Goal: Task Accomplishment & Management: Manage account settings

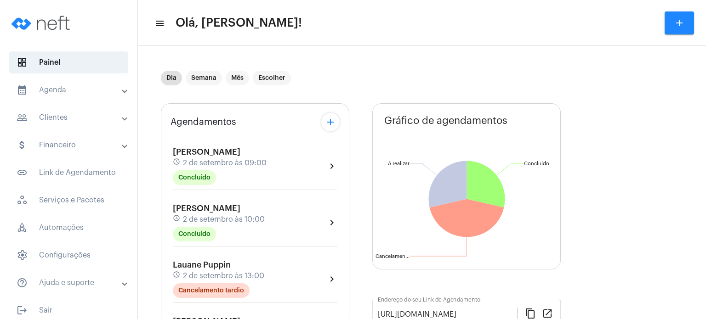
scroll to position [184, 0]
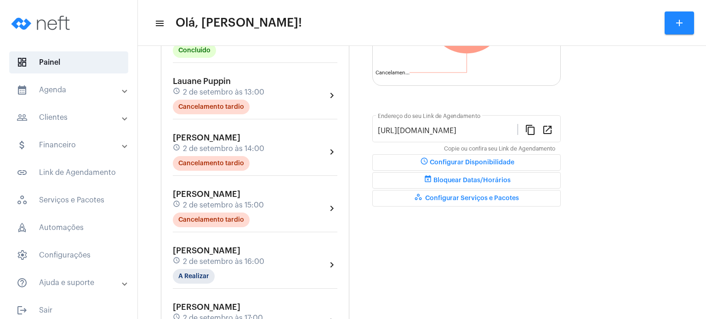
click at [164, 154] on div "Agendamentos add [PERSON_NAME] schedule [DATE] 09:00 Concluído chevron_right [P…" at bounding box center [255, 138] width 188 height 437
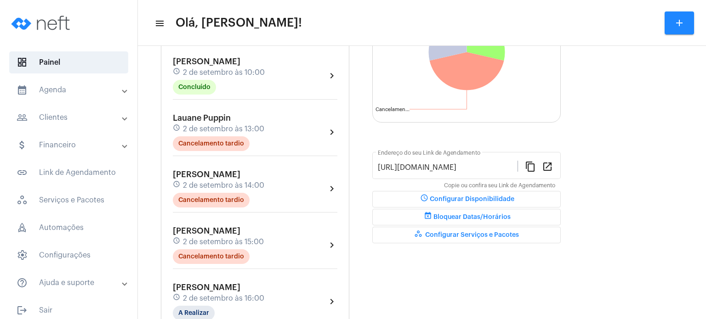
scroll to position [129, 0]
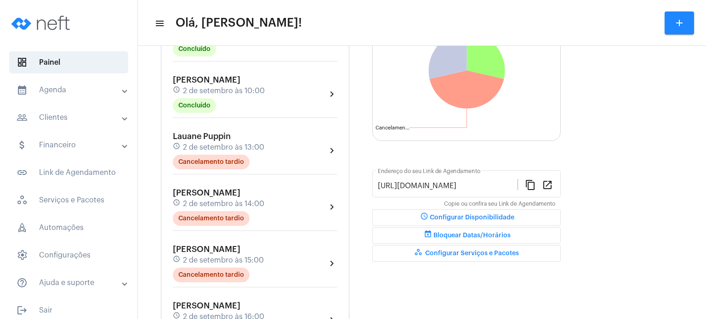
click at [68, 92] on mat-panel-title "calendar_month_outlined Agenda" at bounding box center [70, 90] width 106 height 11
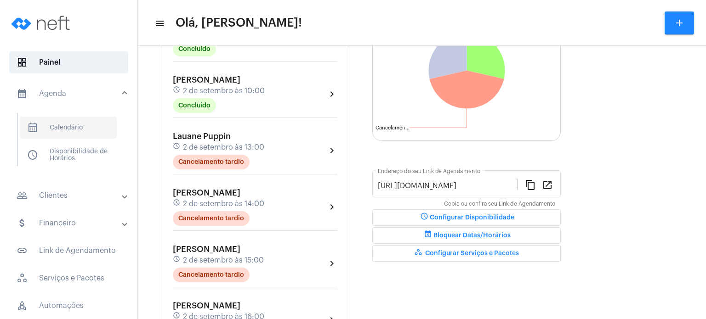
click at [61, 131] on span "calendar_month_outlined Calendário" at bounding box center [68, 128] width 97 height 22
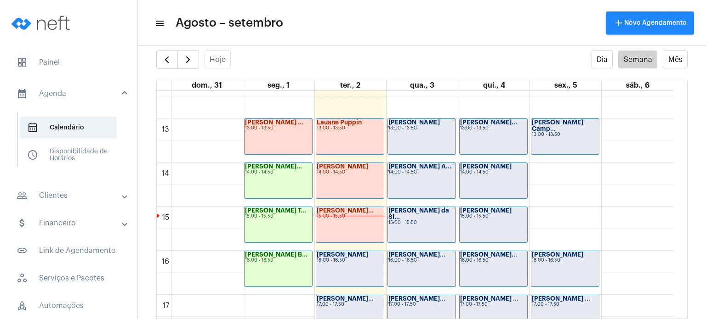
scroll to position [573, 0]
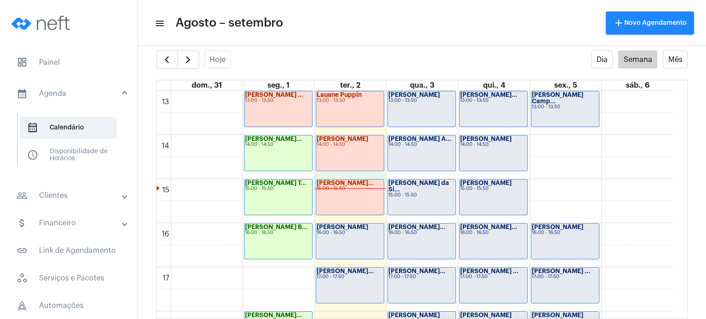
click at [364, 173] on div "00 01 02 03 04 05 06 07 08 09 10 11 12 13 14 15 16 17 18 19 20 21 22 23 [PERSON…" at bounding box center [415, 47] width 516 height 1059
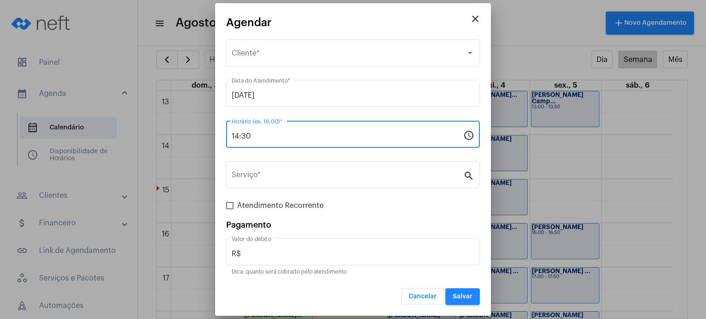
click at [284, 139] on input "14:30" at bounding box center [348, 136] width 232 height 8
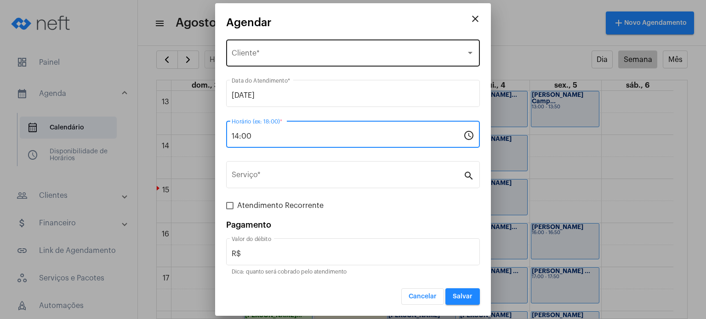
type input "14:00"
click at [268, 52] on span "Selecione o Cliente" at bounding box center [349, 55] width 234 height 8
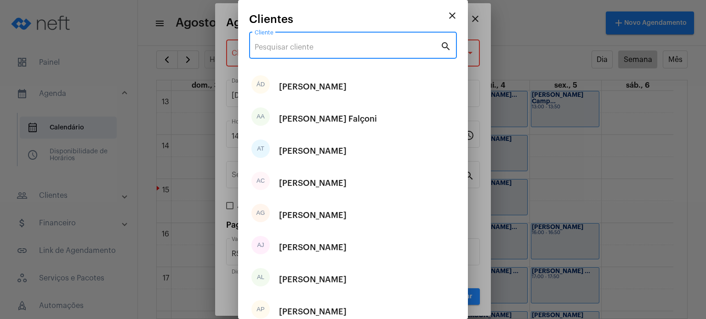
click at [267, 46] on input "Cliente" at bounding box center [348, 47] width 186 height 8
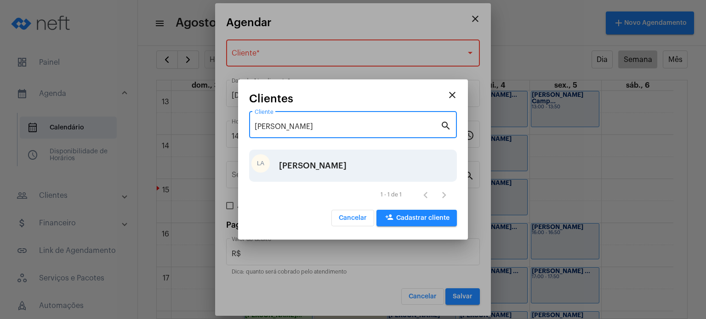
type input "[PERSON_NAME]"
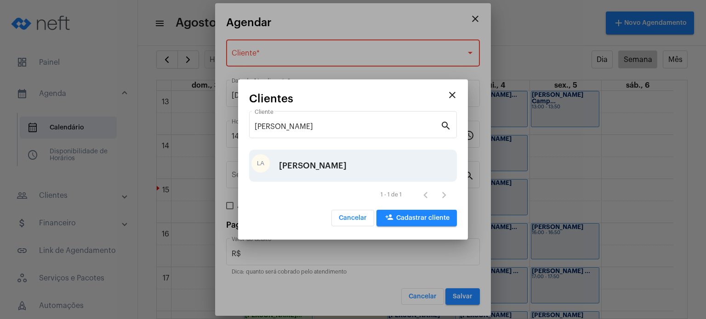
click at [269, 165] on div "LA" at bounding box center [260, 163] width 18 height 18
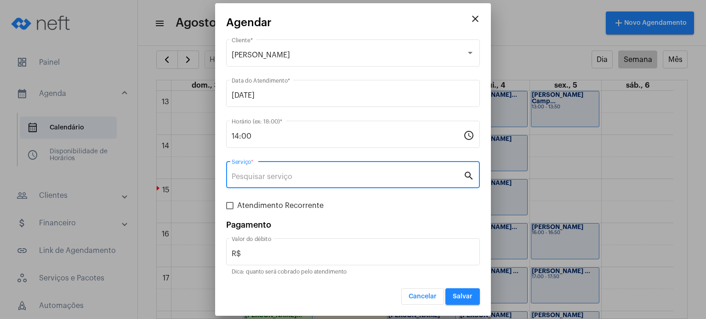
click at [260, 176] on input "Serviço *" at bounding box center [348, 177] width 232 height 8
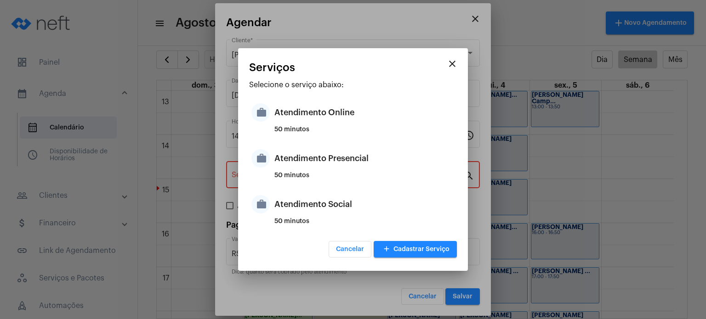
click at [260, 176] on div "work Atendimento Presencial 50 minutos" at bounding box center [353, 165] width 208 height 46
type input "Atendimento Presencial"
type input "R$ 170"
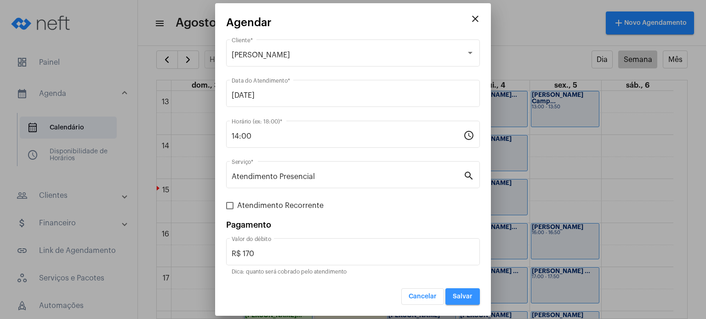
click at [458, 294] on span "Salvar" at bounding box center [463, 297] width 20 height 6
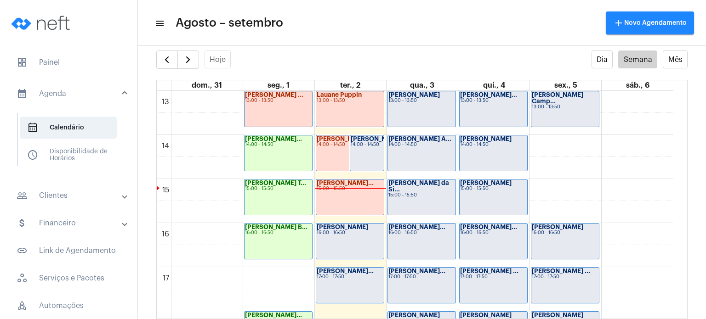
click at [57, 49] on mat-list "dashboard Painel calendar_month_outlined Agenda calendar_month_outlined Calendá…" at bounding box center [68, 224] width 137 height 352
click at [53, 58] on span "dashboard Painel" at bounding box center [68, 62] width 119 height 22
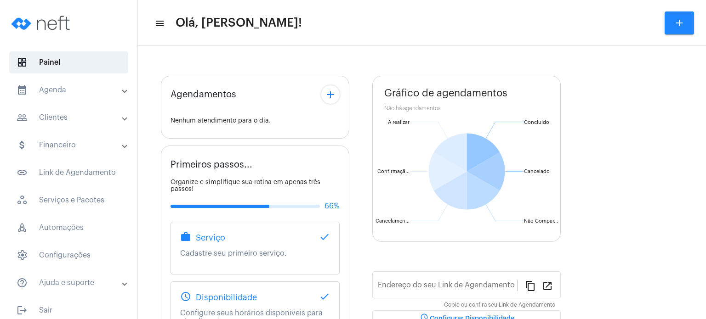
type input "[URL][DOMAIN_NAME]"
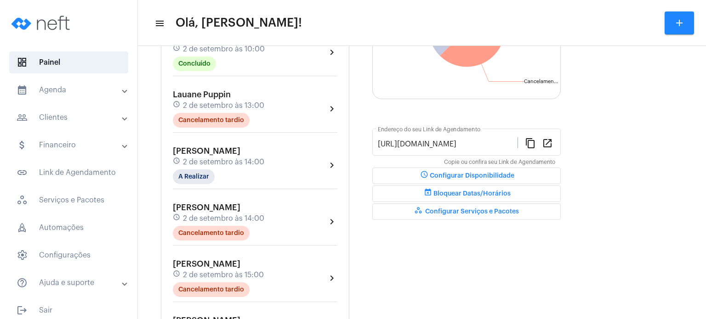
scroll to position [184, 0]
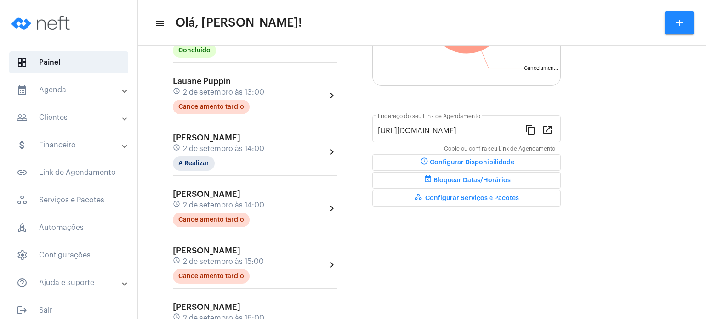
click at [228, 151] on div "schedule [DATE] 14:00" at bounding box center [218, 149] width 91 height 10
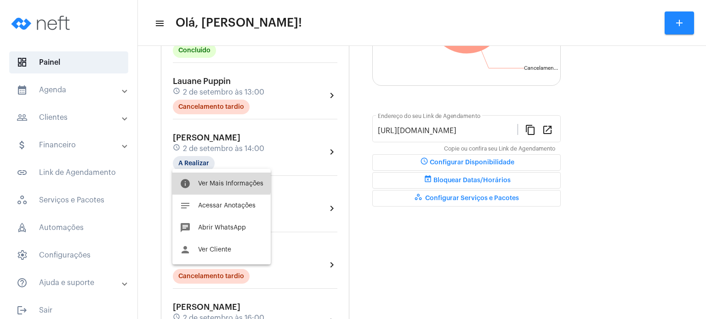
click at [218, 181] on span "Ver Mais Informações" at bounding box center [230, 184] width 65 height 6
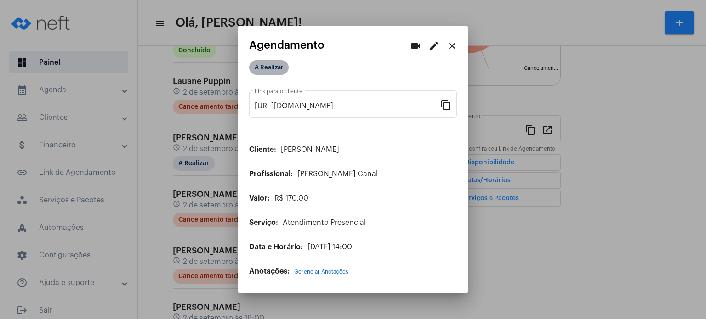
click at [267, 65] on mat-chip "A Realizar" at bounding box center [269, 67] width 40 height 15
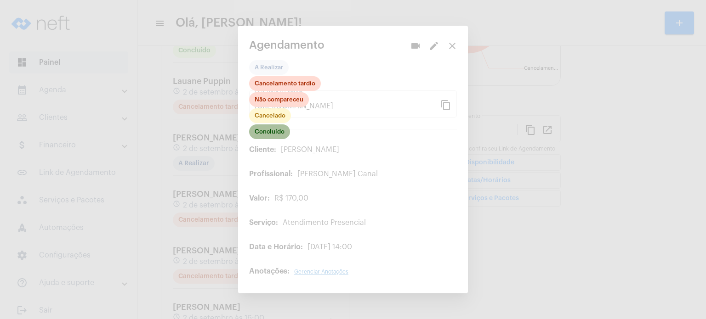
click at [264, 130] on mat-chip "Concluído" at bounding box center [269, 132] width 41 height 15
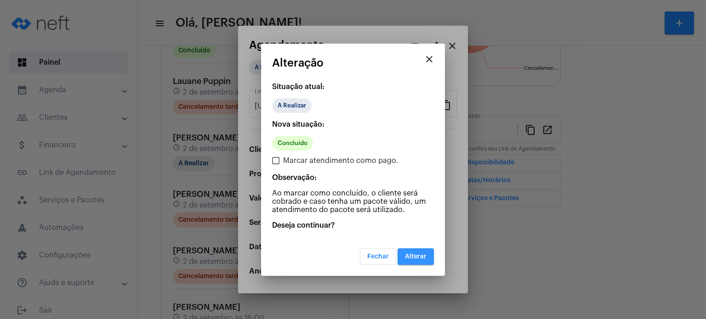
click at [409, 254] on span "Alterar" at bounding box center [416, 257] width 22 height 6
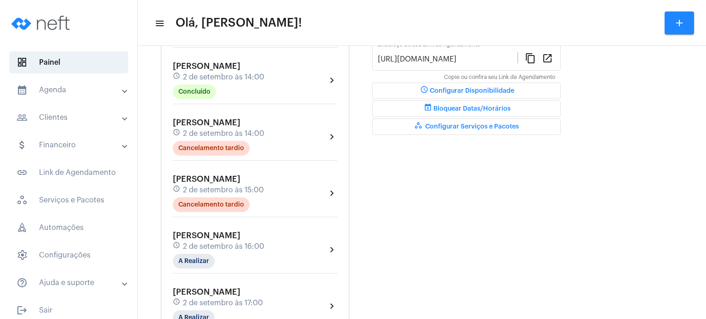
scroll to position [257, 0]
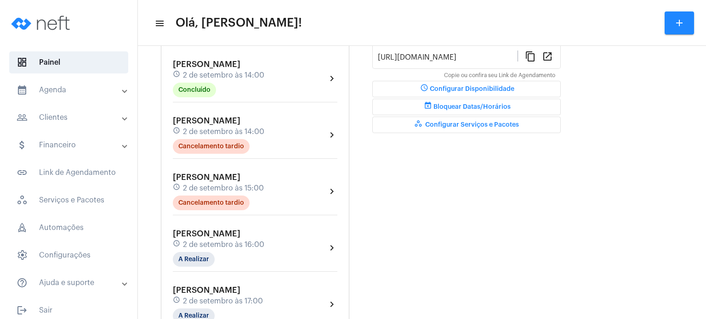
click at [235, 70] on div "schedule [DATE] 14:00" at bounding box center [218, 75] width 91 height 10
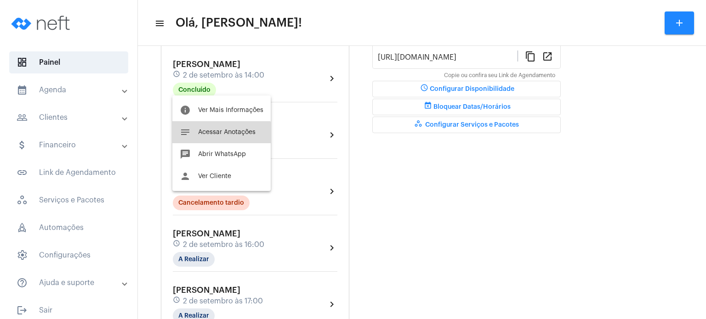
click at [221, 138] on button "notes Acessar Anotações" at bounding box center [221, 132] width 98 height 22
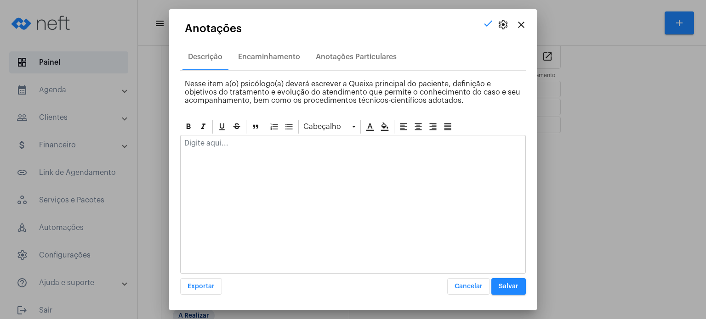
click at [221, 138] on div at bounding box center [353, 146] width 345 height 20
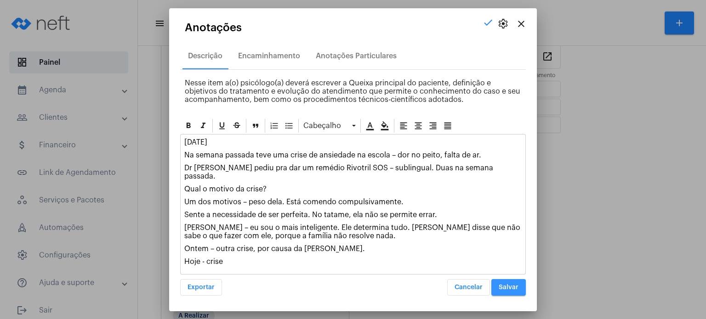
click at [496, 288] on button "Salvar" at bounding box center [508, 287] width 34 height 17
